Goal: Transaction & Acquisition: Purchase product/service

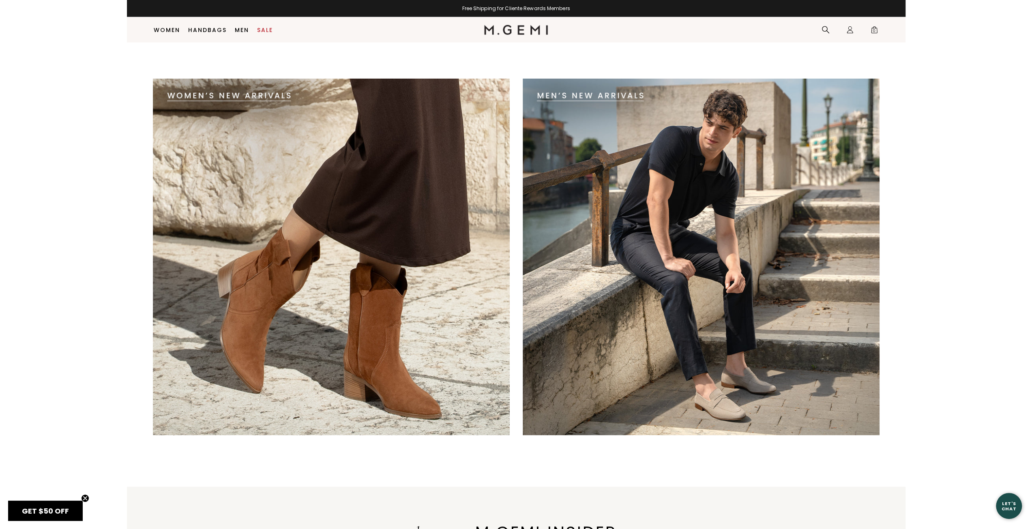
scroll to position [1889, 0]
click at [145, 133] on div at bounding box center [516, 264] width 779 height 373
click at [202, 142] on img at bounding box center [331, 256] width 357 height 357
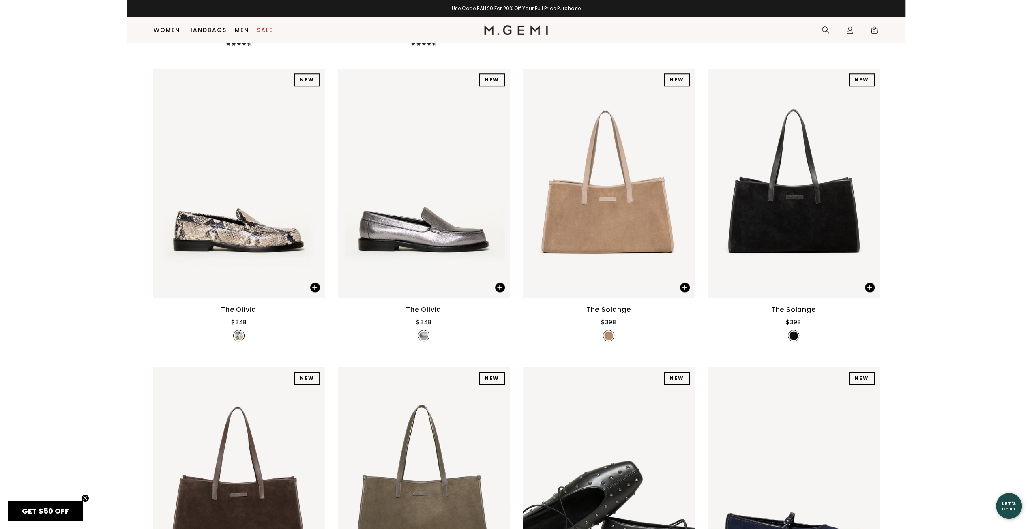
scroll to position [965, 0]
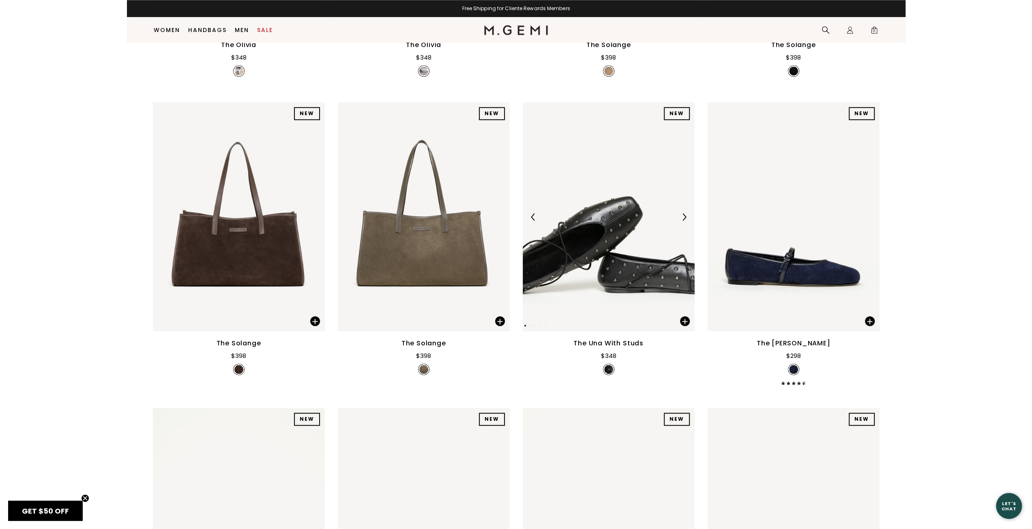
click at [595, 213] on div at bounding box center [609, 217] width 172 height 13
click at [645, 290] on img at bounding box center [609, 216] width 172 height 229
click at [687, 322] on span at bounding box center [685, 321] width 10 height 10
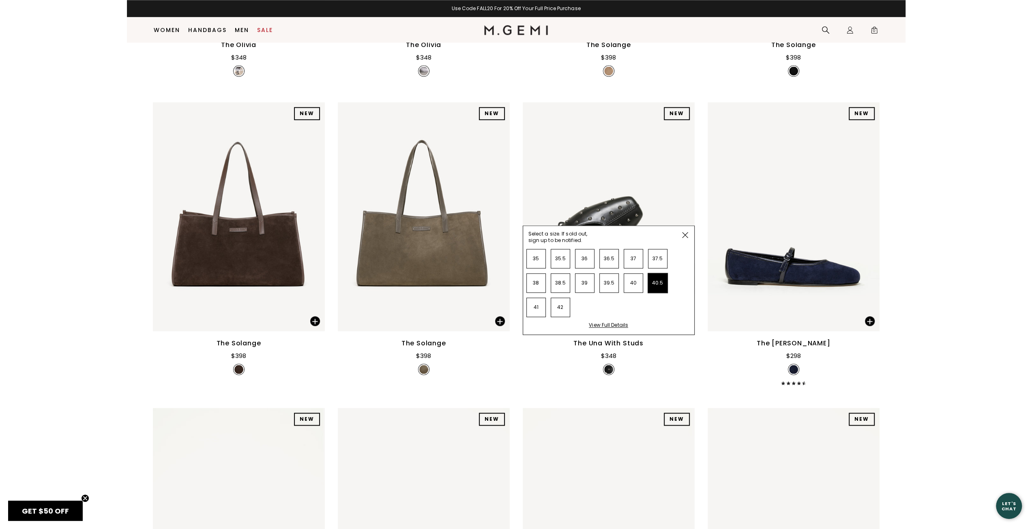
click at [661, 287] on li "40.5" at bounding box center [657, 282] width 19 height 19
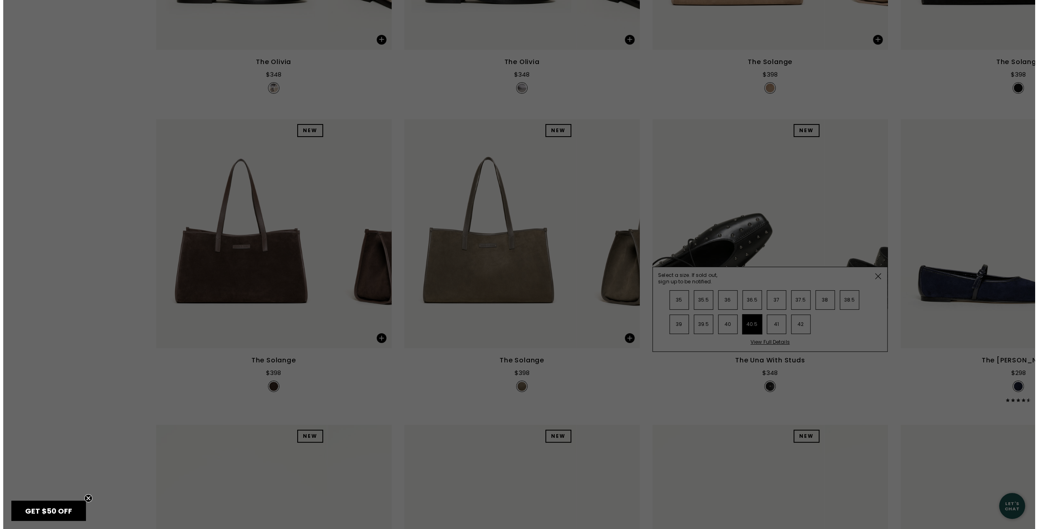
scroll to position [0, 0]
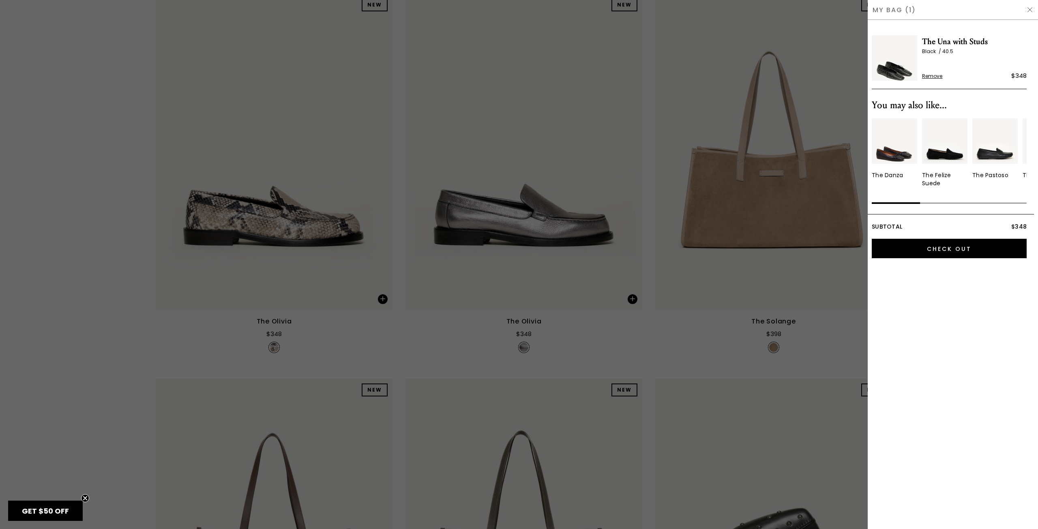
click at [154, 342] on div at bounding box center [519, 264] width 1038 height 529
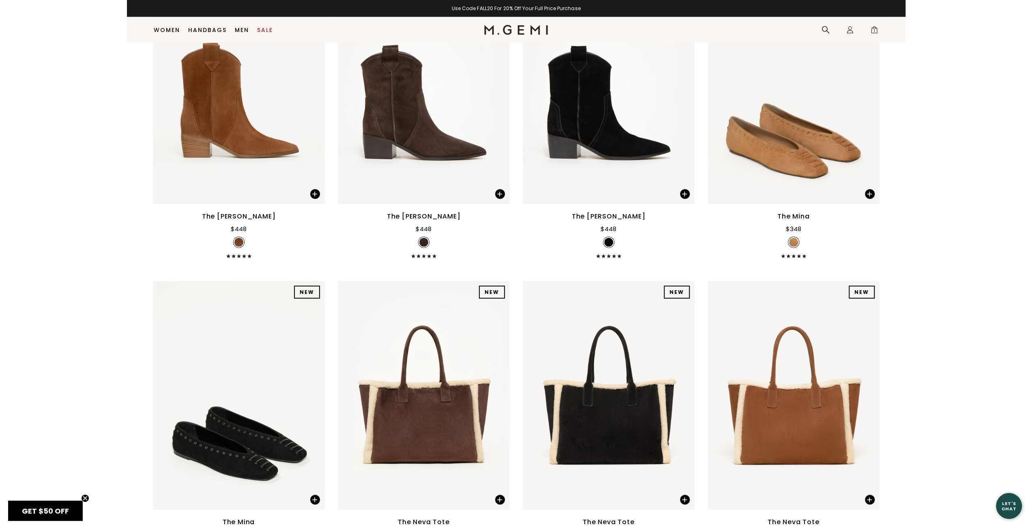
scroll to position [1719, 0]
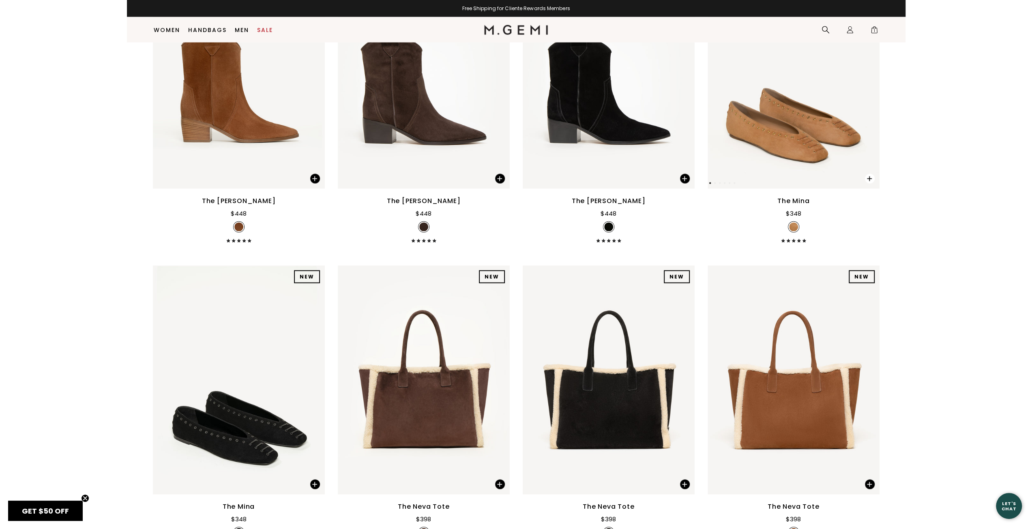
click at [872, 180] on span at bounding box center [870, 179] width 10 height 10
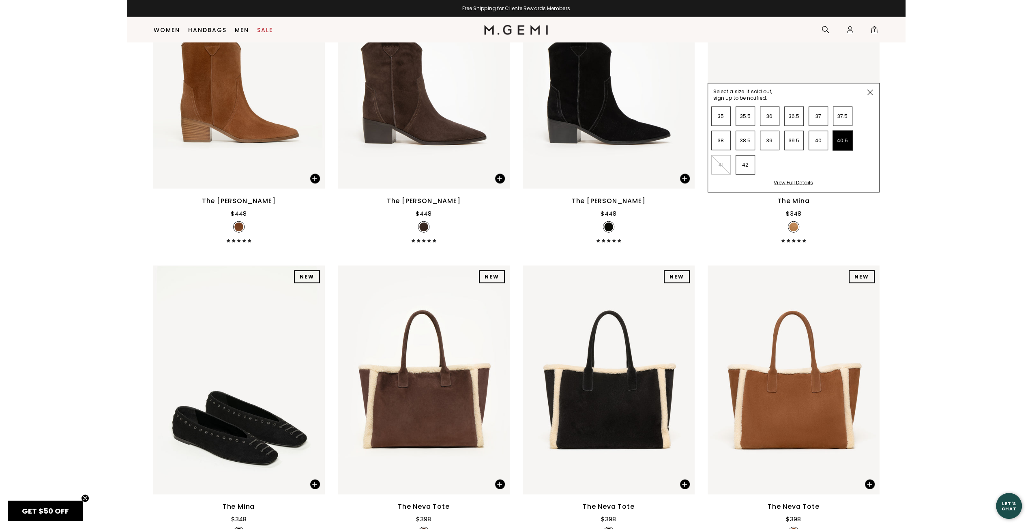
click at [843, 138] on li "40.5" at bounding box center [842, 140] width 19 height 19
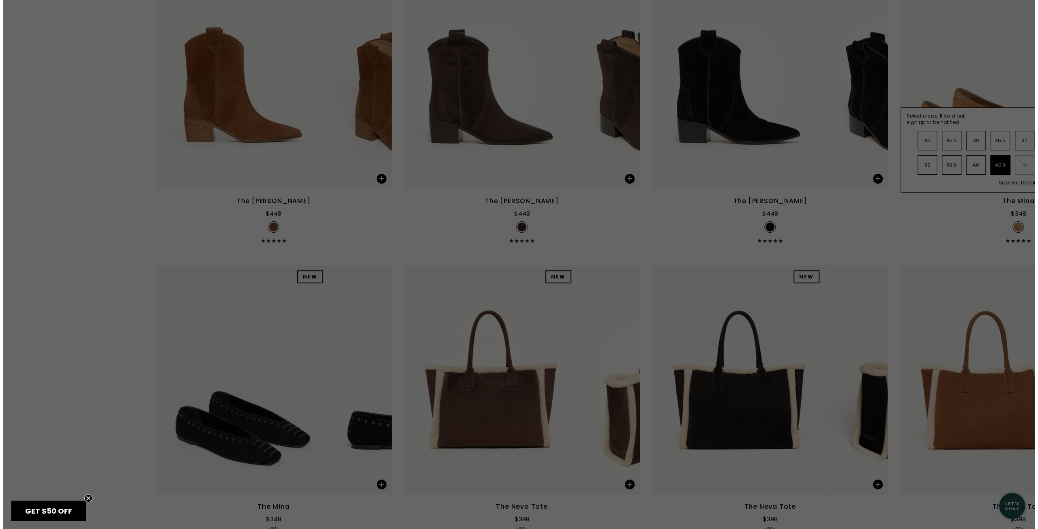
scroll to position [0, 0]
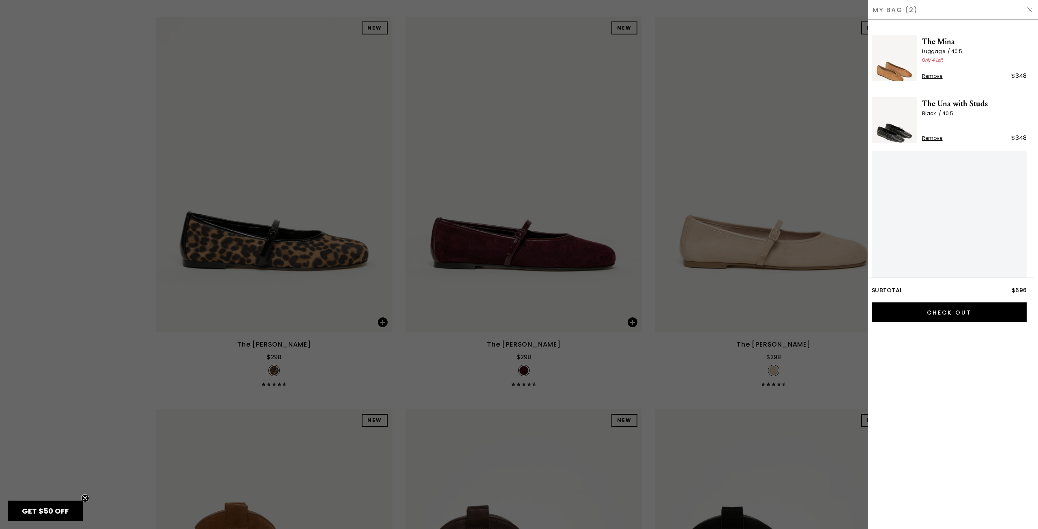
click at [116, 348] on div at bounding box center [519, 264] width 1038 height 529
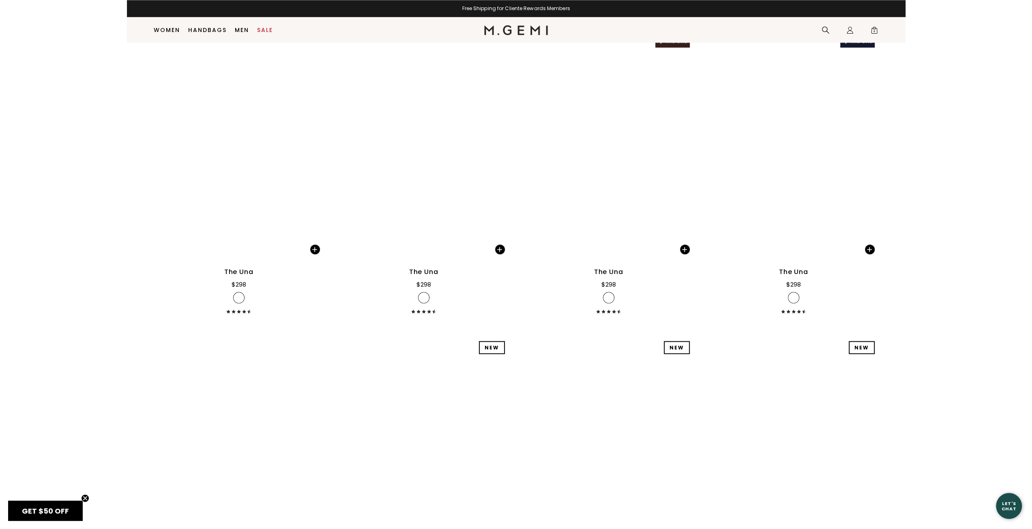
scroll to position [4358, 0]
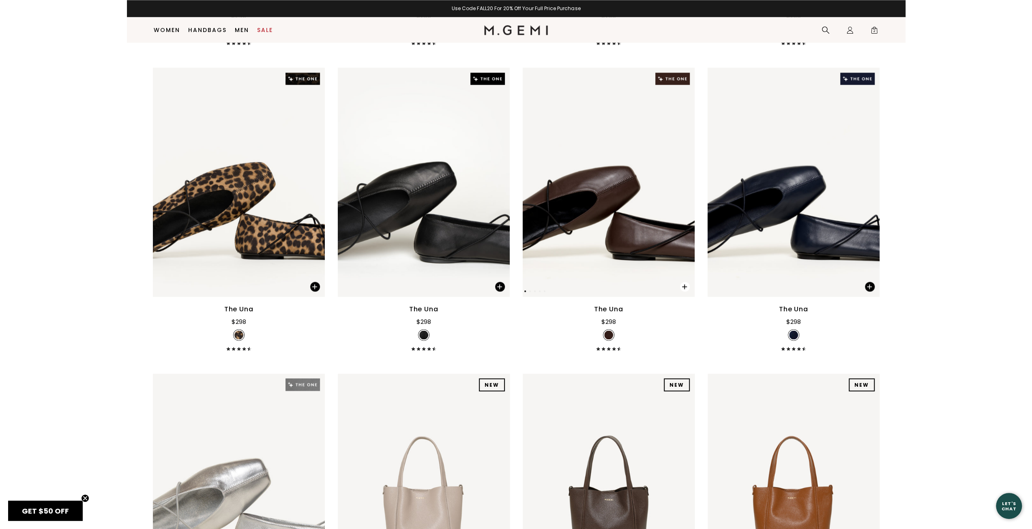
click at [679, 286] on span at bounding box center [681, 285] width 28 height 26
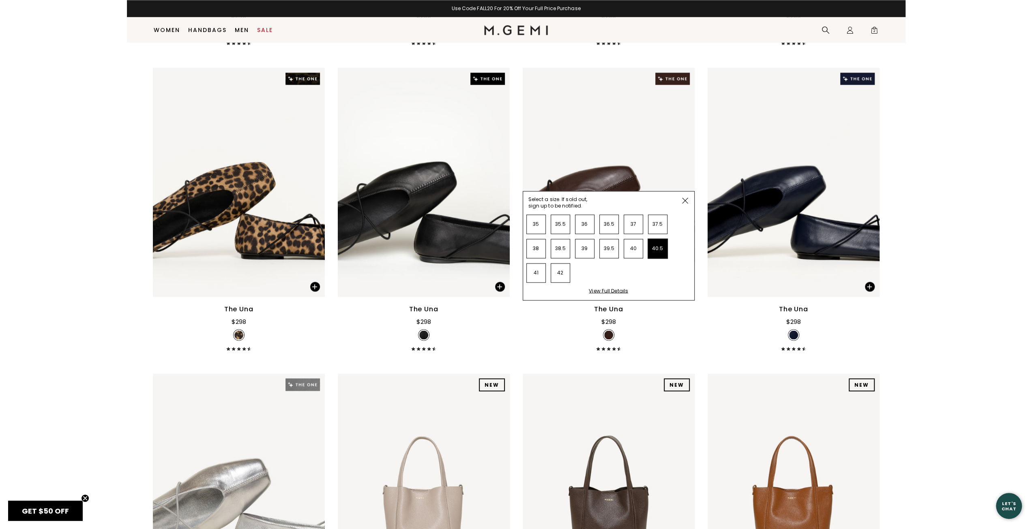
click at [652, 250] on li "40.5" at bounding box center [657, 248] width 19 height 19
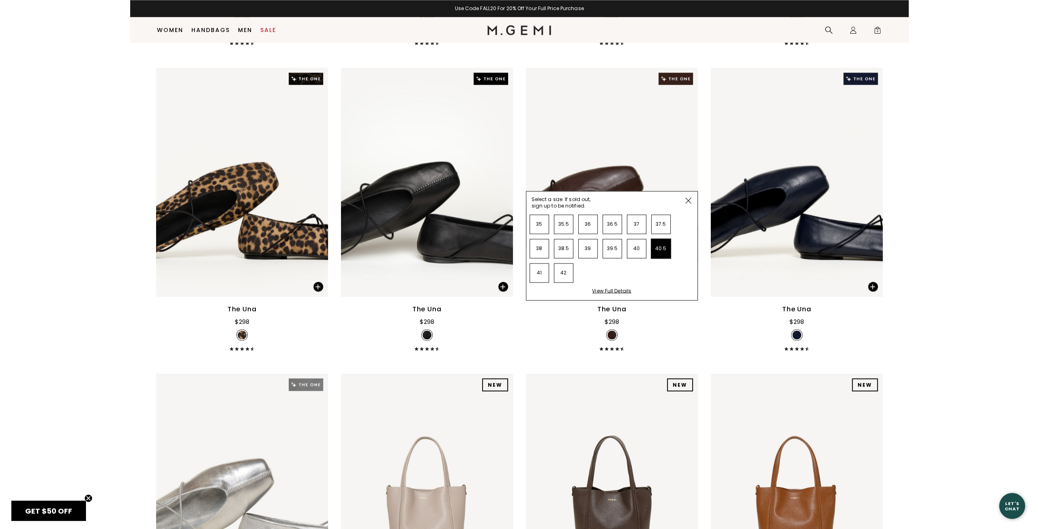
scroll to position [0, 0]
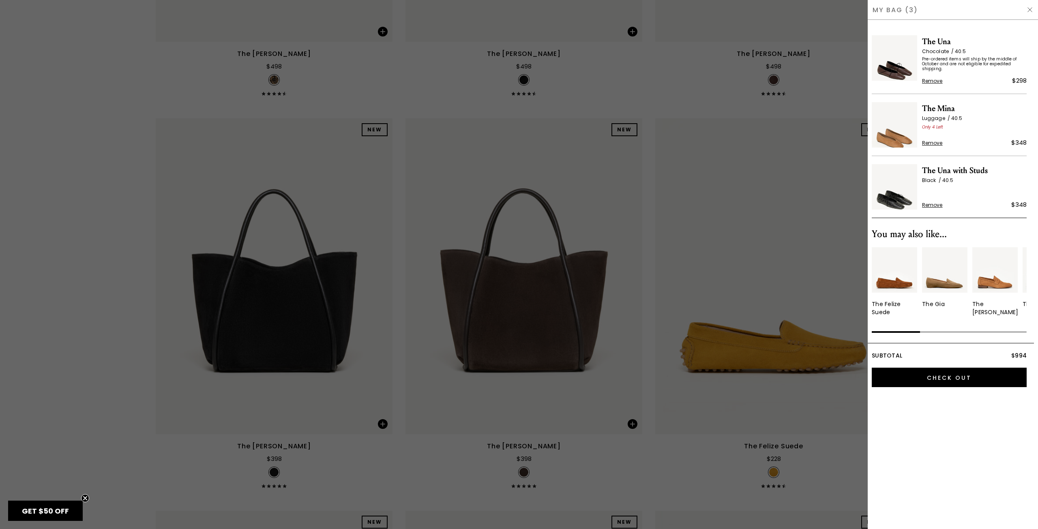
click at [945, 168] on span "The Una with Studs" at bounding box center [974, 170] width 105 height 13
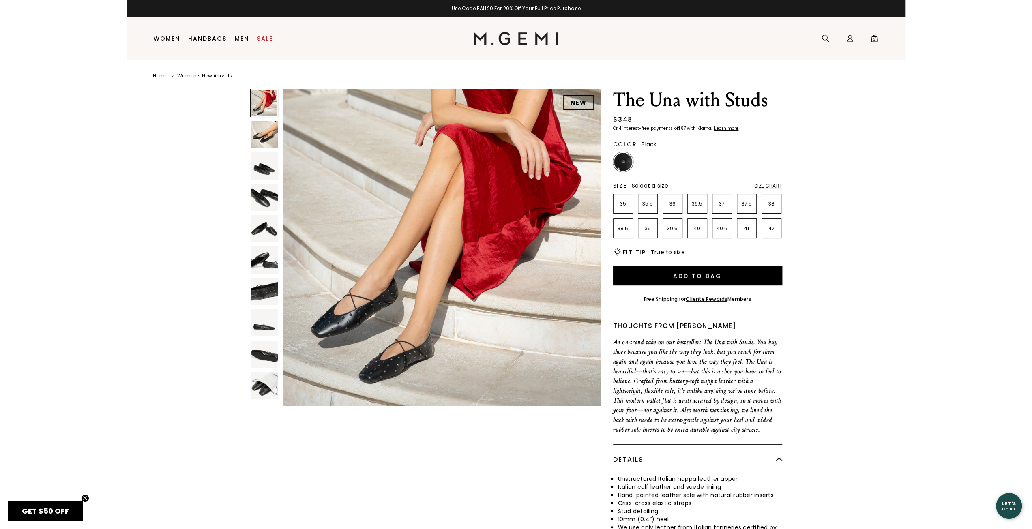
click at [272, 203] on img at bounding box center [265, 198] width 28 height 28
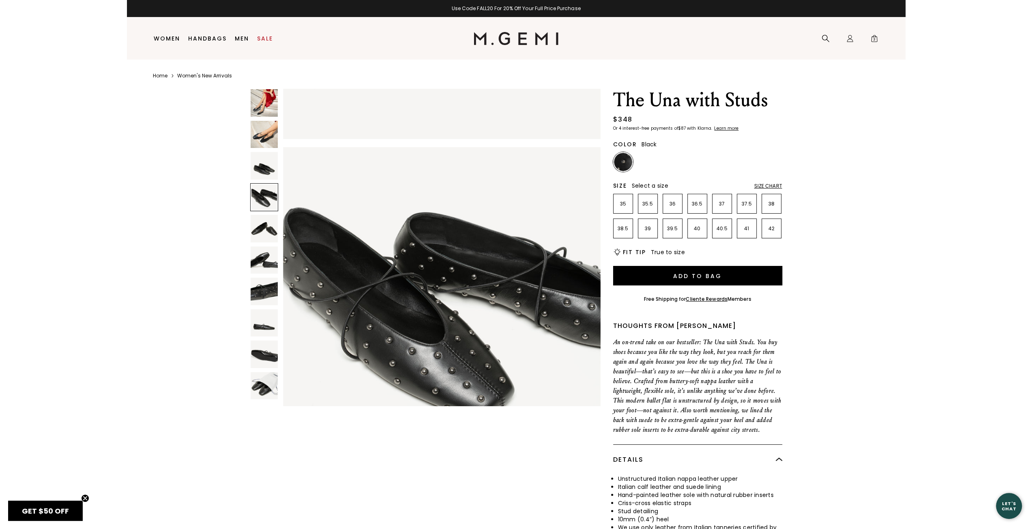
scroll to position [958, 0]
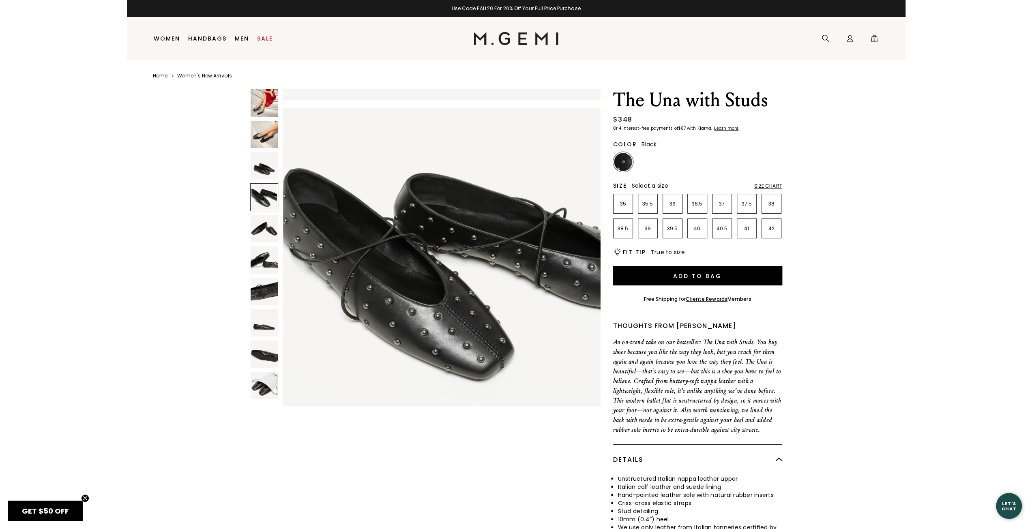
click at [262, 237] on img at bounding box center [265, 229] width 28 height 28
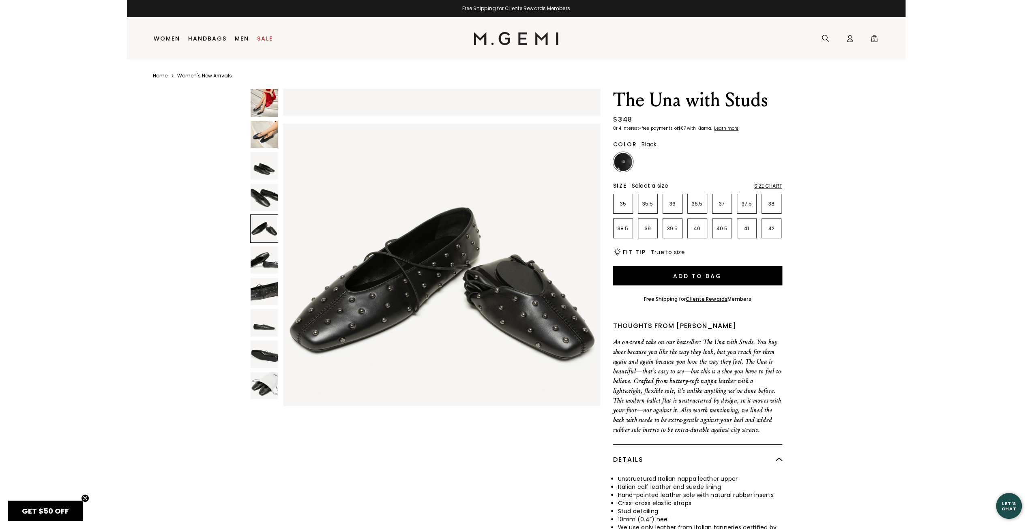
scroll to position [1277, 0]
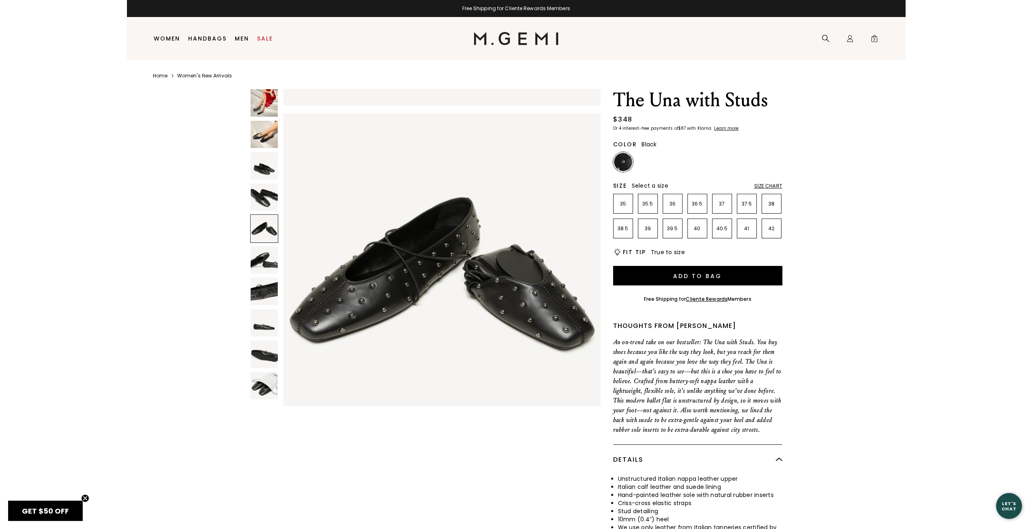
click at [266, 324] on img at bounding box center [265, 323] width 28 height 28
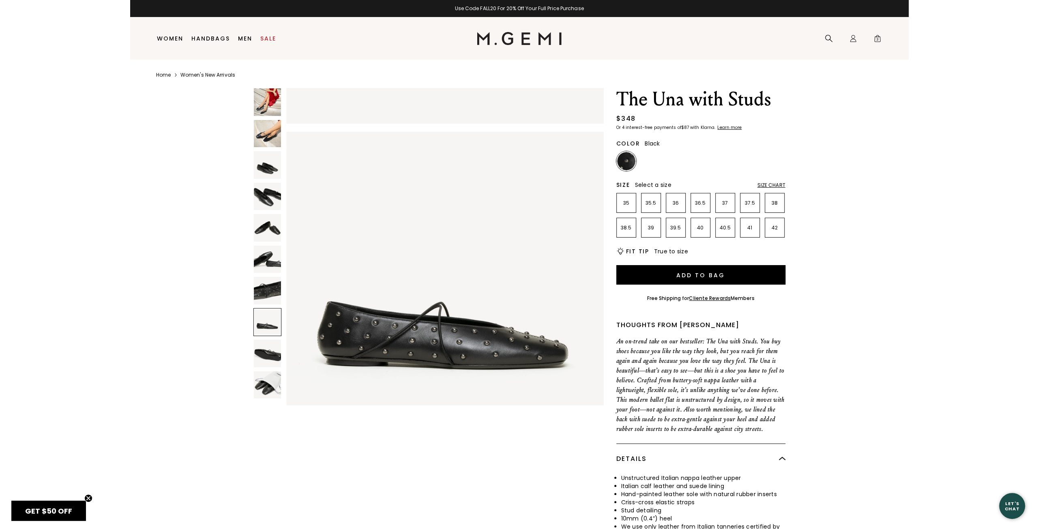
scroll to position [0, 0]
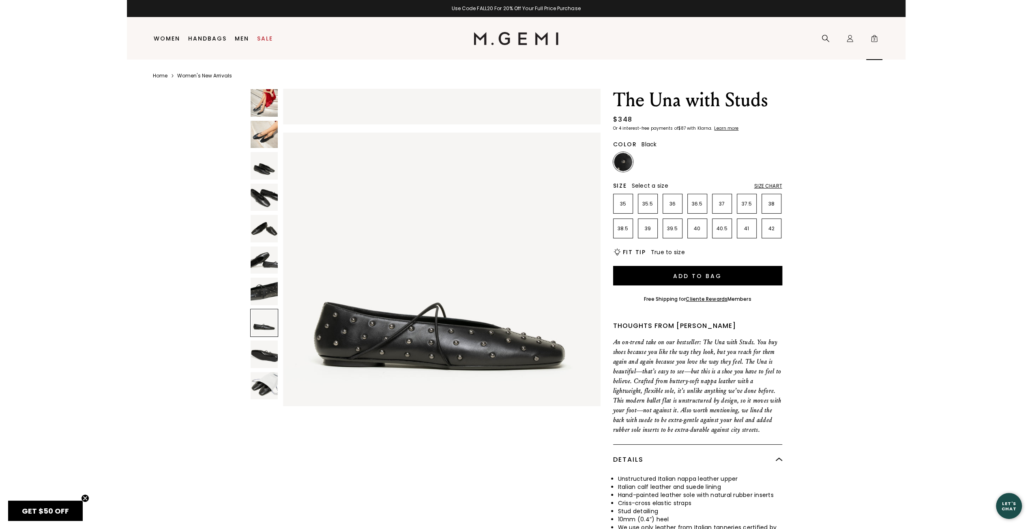
click at [873, 34] on icon "Icons/20x20/bag@2x" at bounding box center [874, 38] width 8 height 8
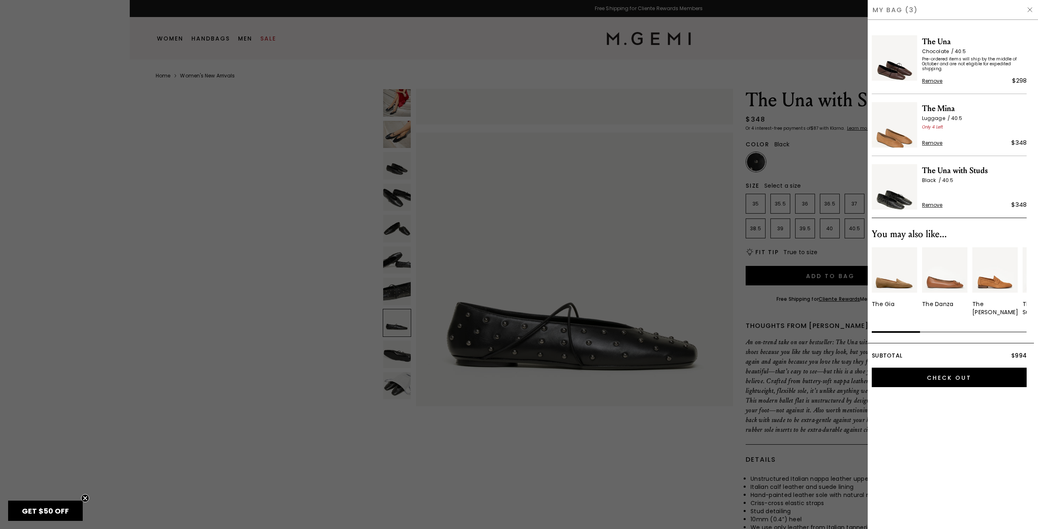
click at [928, 64] on span "Pre-ordered items will ship by the middle of October and are not eligible for e…" at bounding box center [974, 64] width 105 height 15
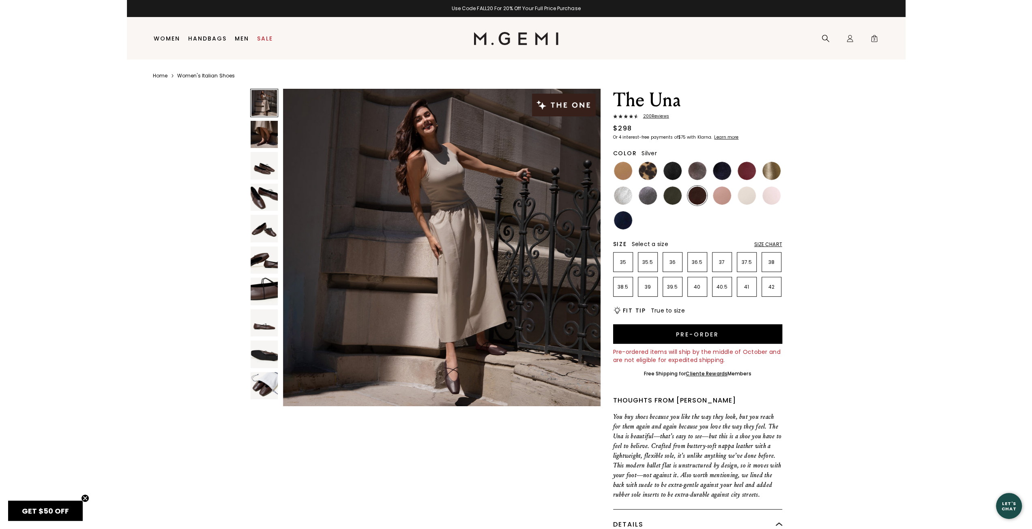
click at [625, 200] on img at bounding box center [623, 196] width 18 height 18
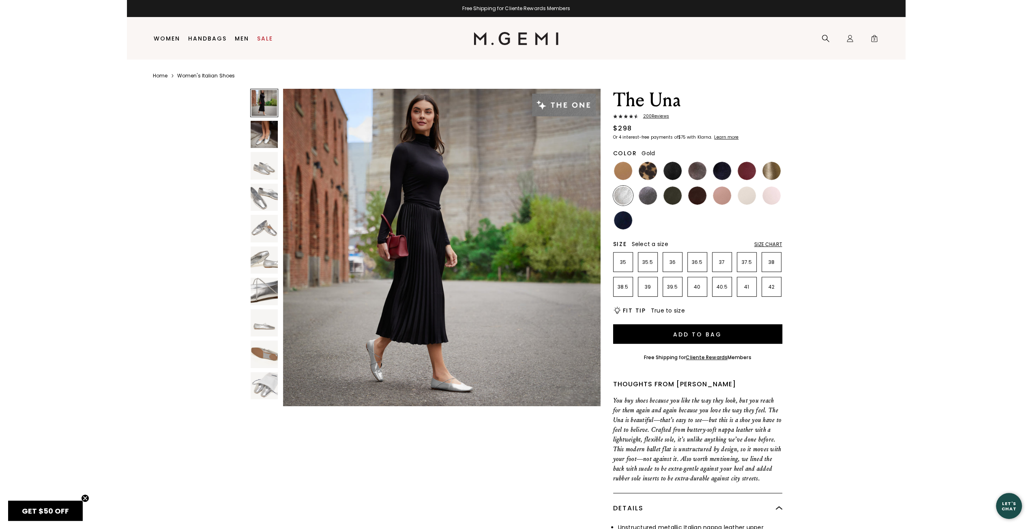
click at [770, 175] on img at bounding box center [772, 171] width 18 height 18
